Goal: Learn about a topic

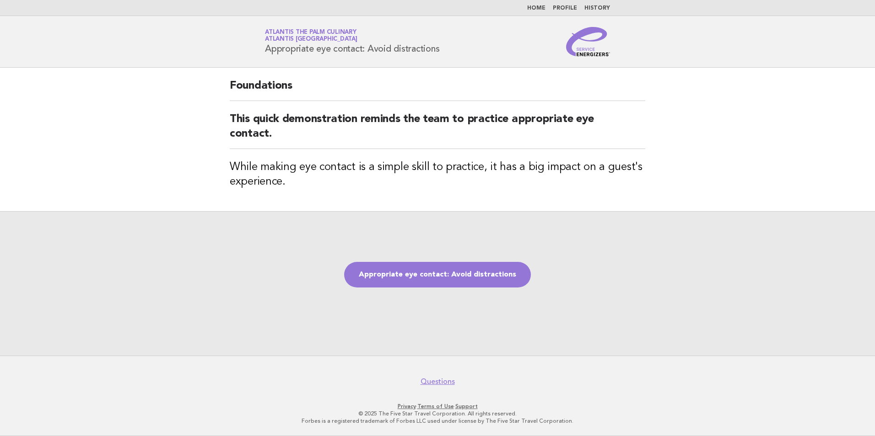
click at [568, 43] on img at bounding box center [588, 41] width 44 height 29
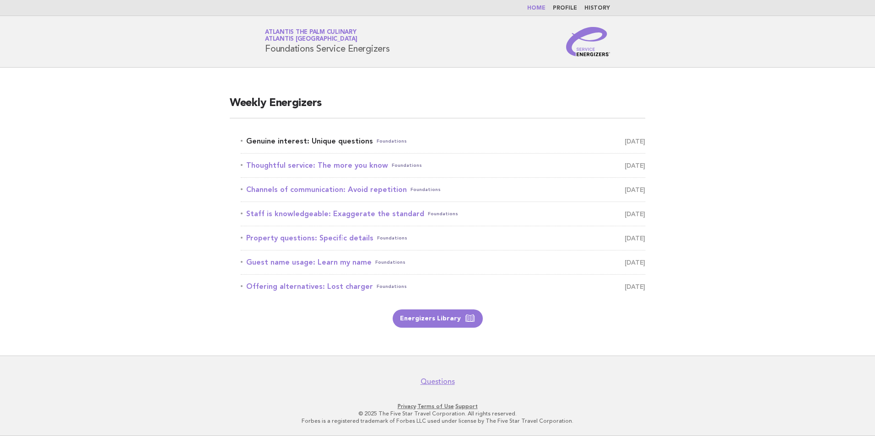
click at [325, 140] on link "Genuine interest: Unique questions Foundations [DATE]" at bounding box center [443, 141] width 404 height 13
